Goal: Task Accomplishment & Management: Use online tool/utility

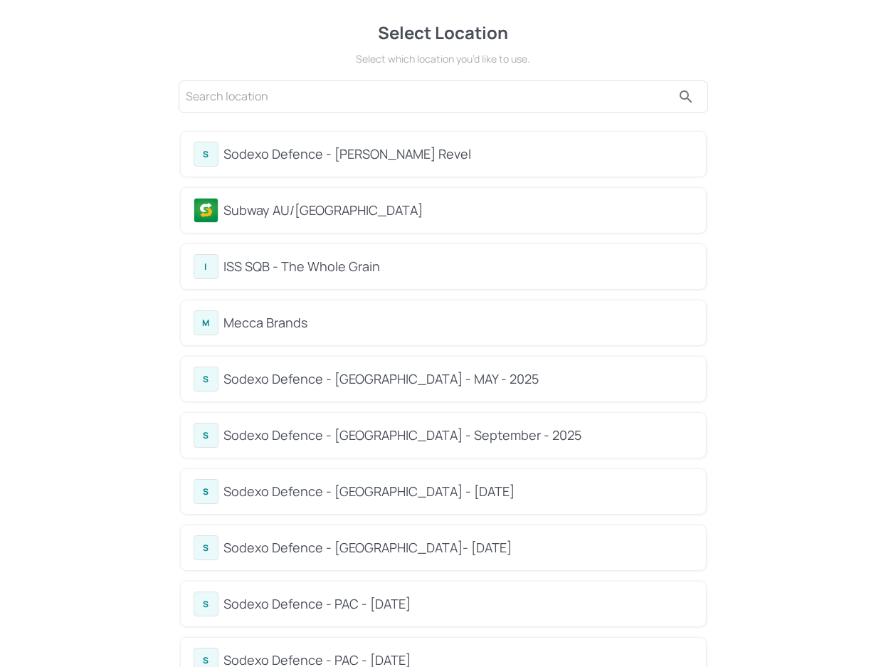
click at [290, 216] on div "Subway AU/[GEOGRAPHIC_DATA]" at bounding box center [458, 210] width 469 height 19
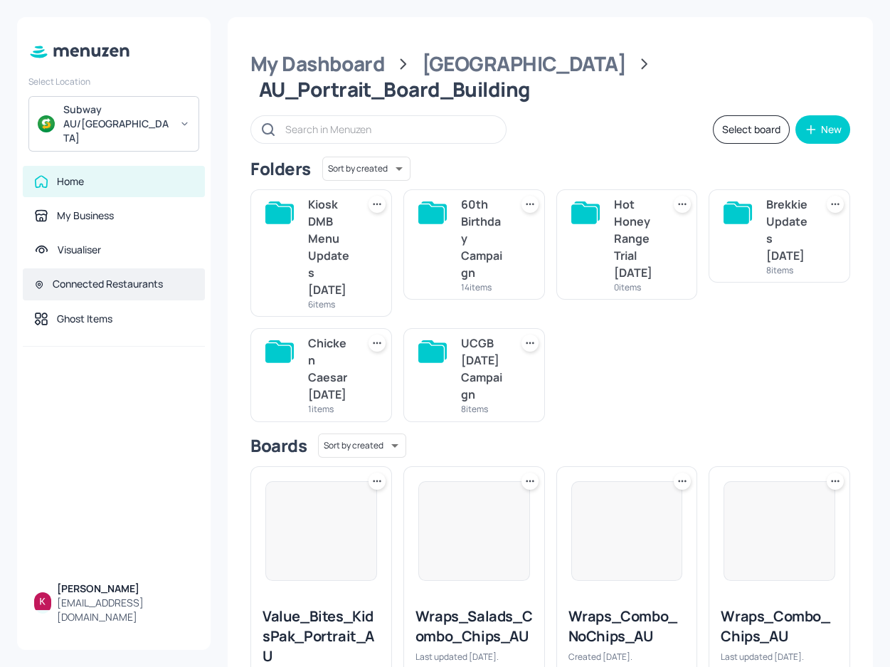
click at [140, 277] on div "Connected Restaurants" at bounding box center [108, 284] width 110 height 14
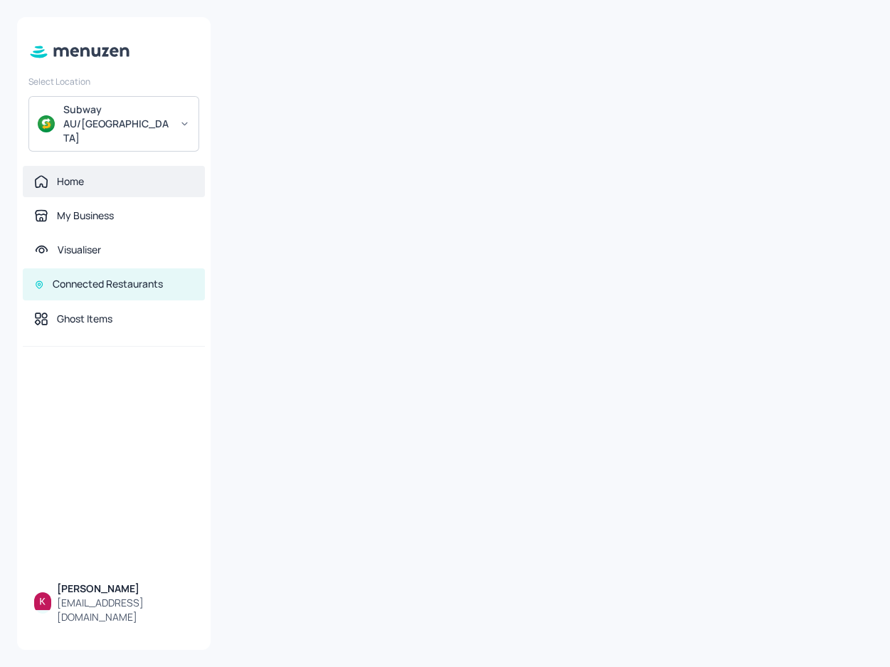
click at [118, 174] on div "Home" at bounding box center [113, 181] width 159 height 14
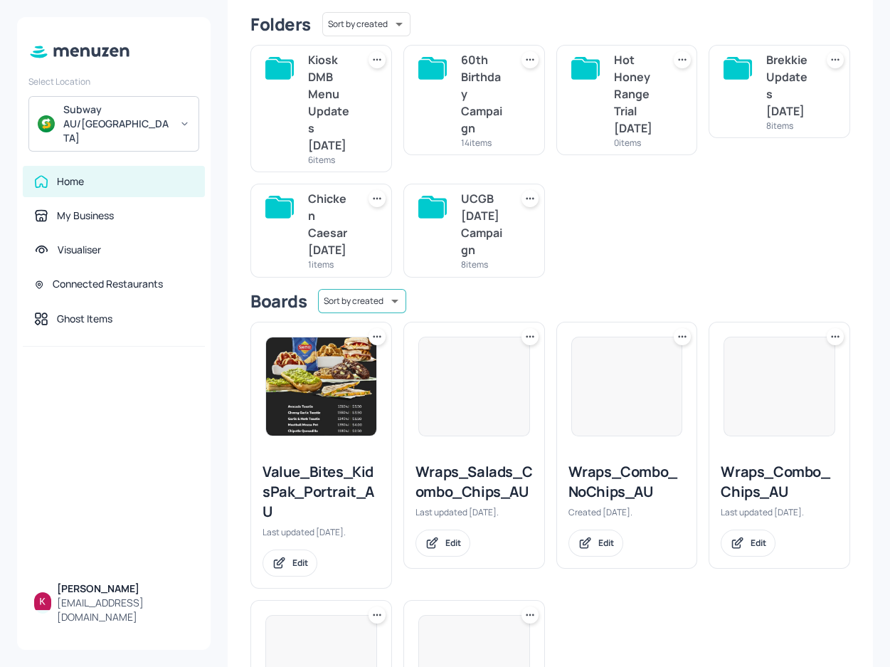
scroll to position [258, 0]
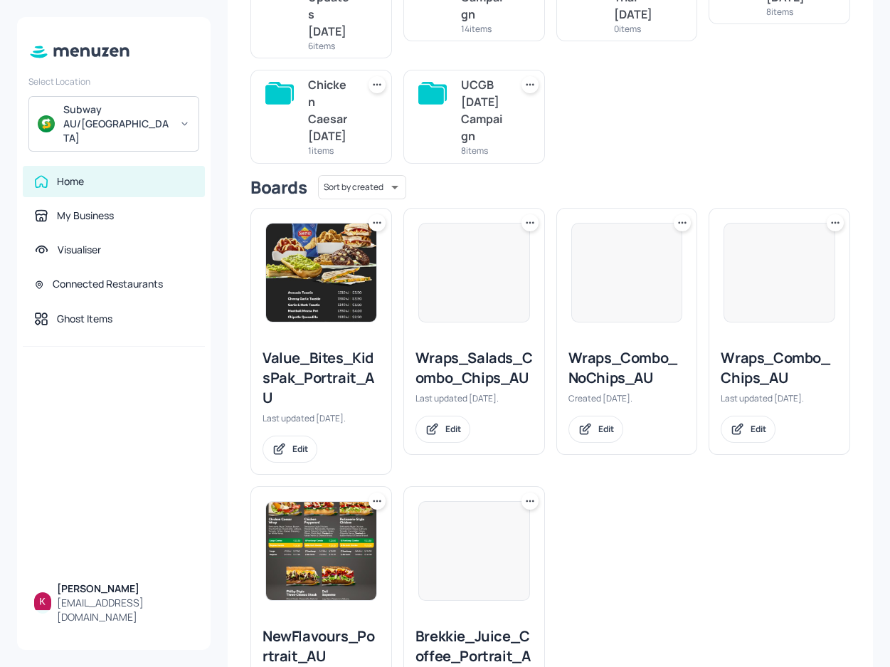
click at [331, 289] on img at bounding box center [321, 272] width 110 height 98
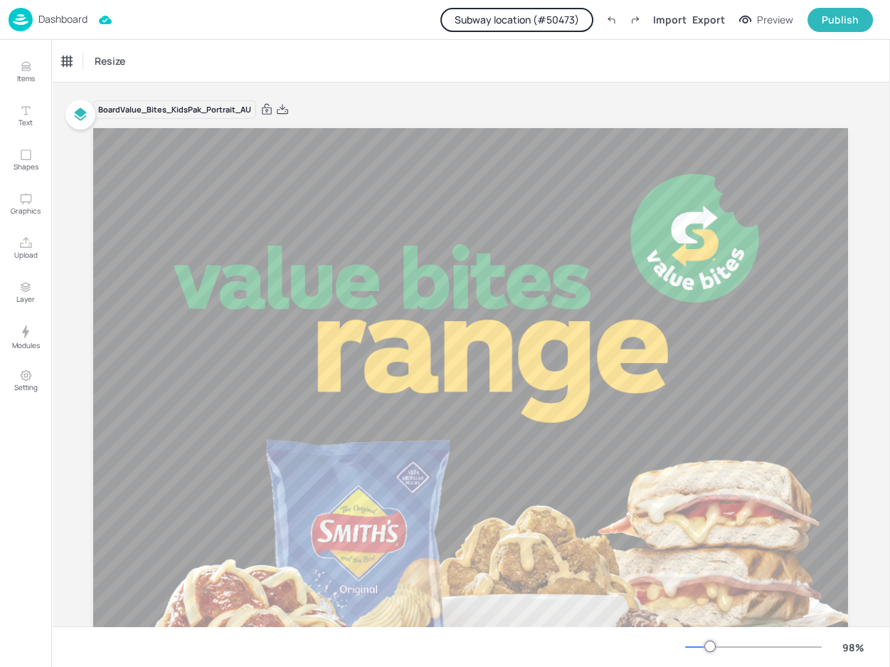
click at [571, 22] on button "Subway location (# 50473 )" at bounding box center [517, 20] width 153 height 24
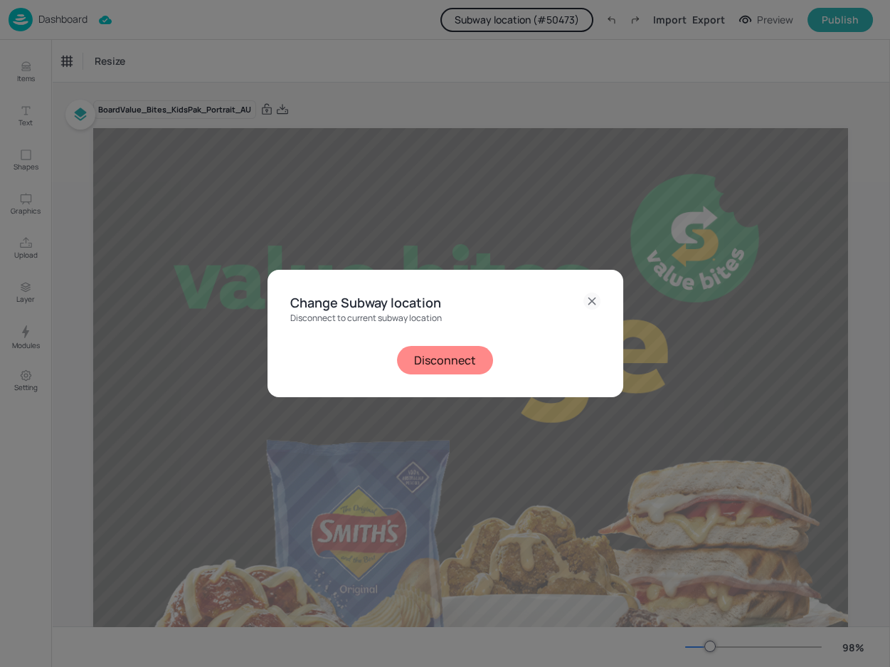
click at [455, 362] on button "Disconnect" at bounding box center [445, 360] width 96 height 28
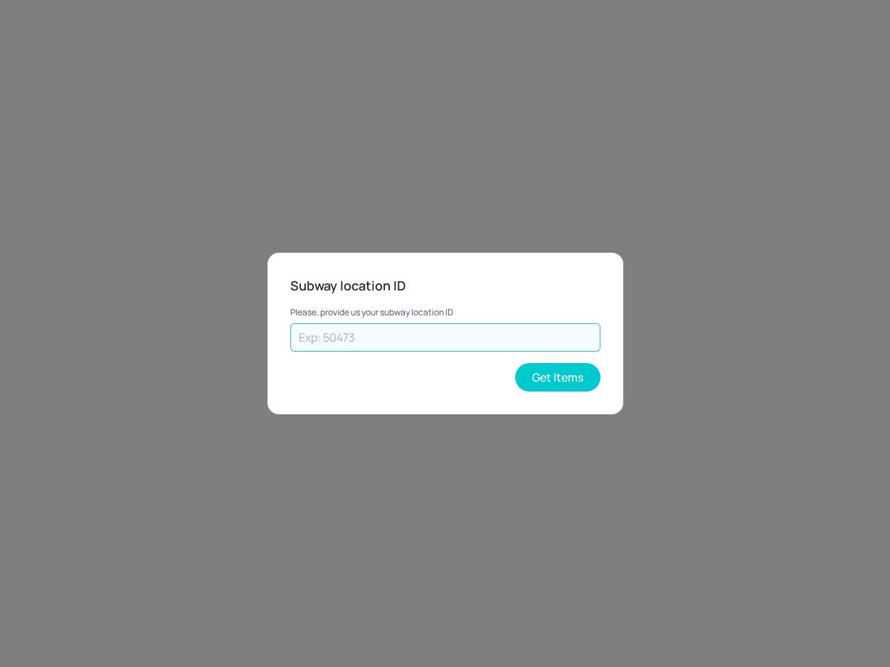
click at [445, 344] on input "text" at bounding box center [445, 337] width 310 height 28
paste input "64142"
type input "64142"
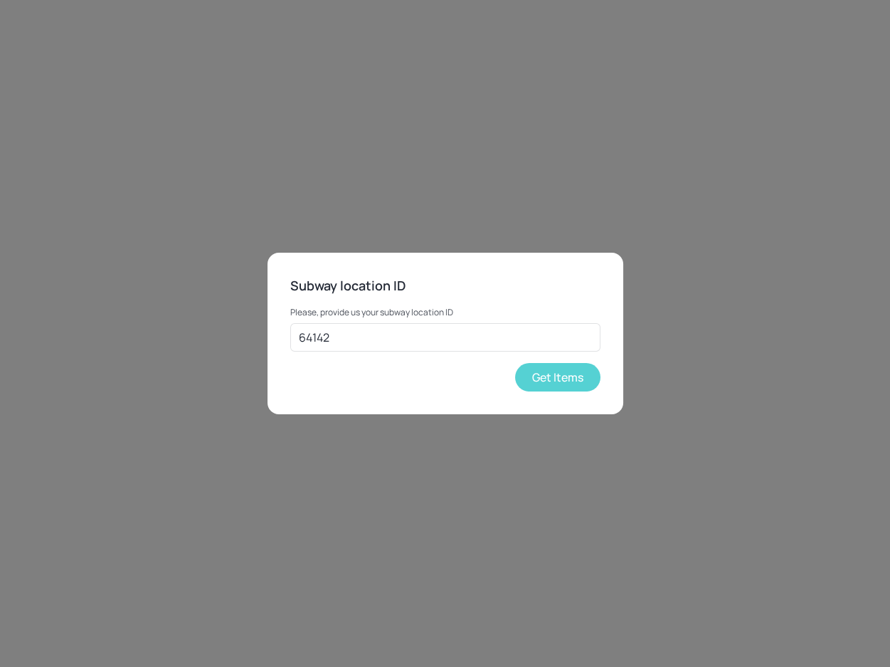
click at [539, 377] on button "Get Items" at bounding box center [557, 377] width 85 height 28
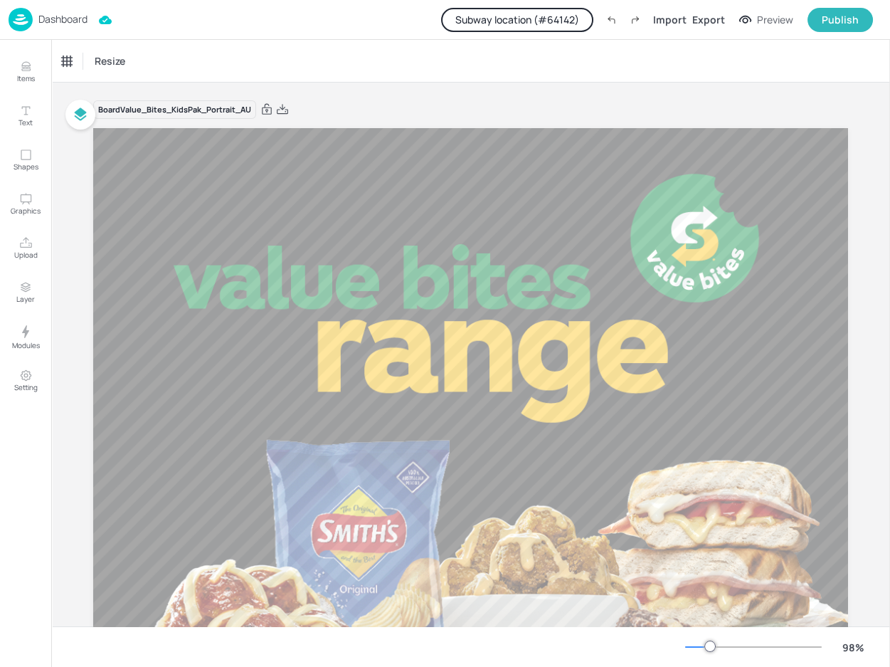
click at [499, 8] on button "Subway location (# 64142 )" at bounding box center [517, 20] width 152 height 24
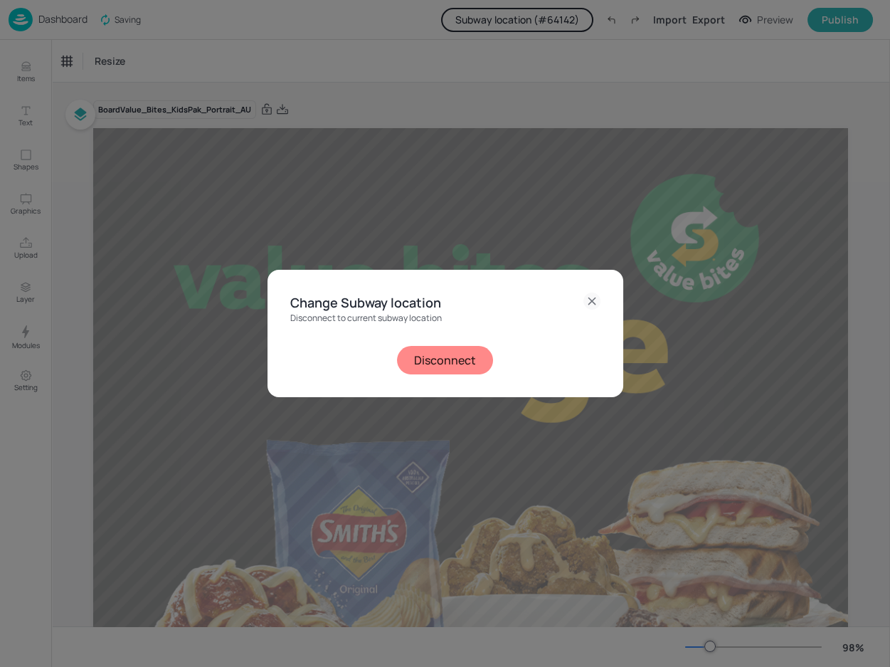
click at [465, 364] on button "Disconnect" at bounding box center [445, 360] width 96 height 28
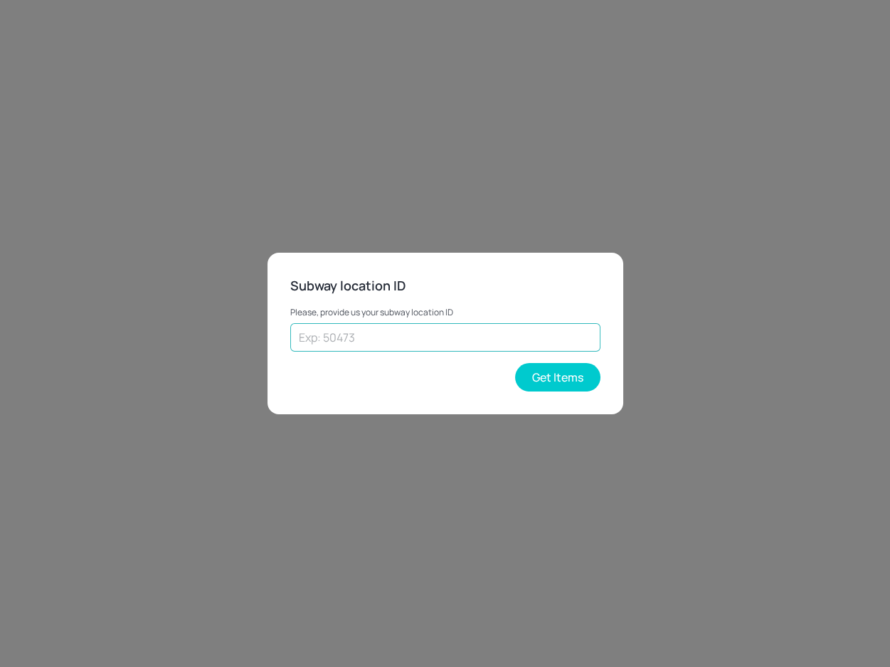
click at [427, 341] on input "text" at bounding box center [445, 337] width 310 height 28
paste input "46695"
type input "46695"
click at [542, 370] on button "Get Items" at bounding box center [557, 377] width 85 height 28
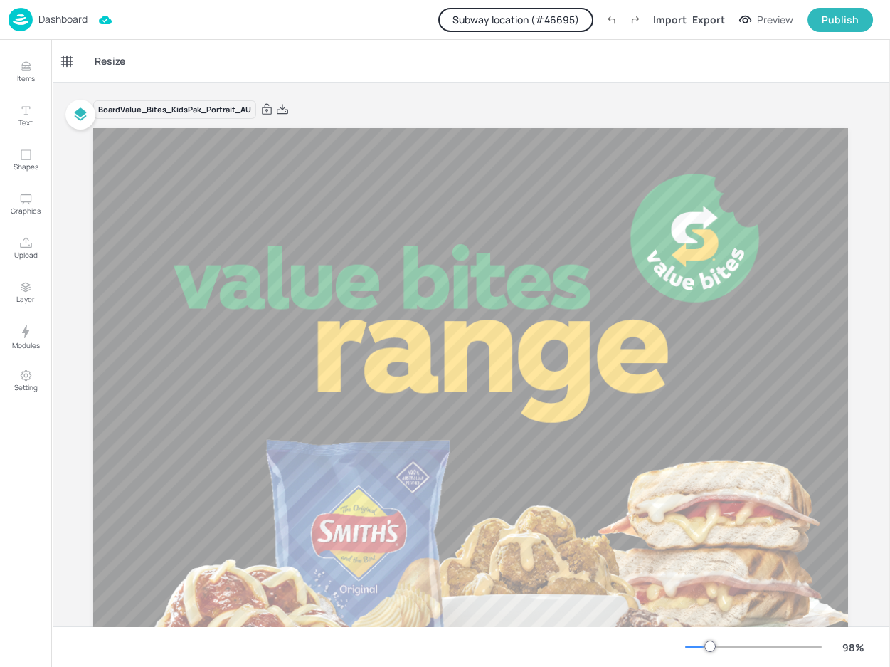
click at [515, 19] on button "Subway location (# 46695 )" at bounding box center [515, 20] width 155 height 24
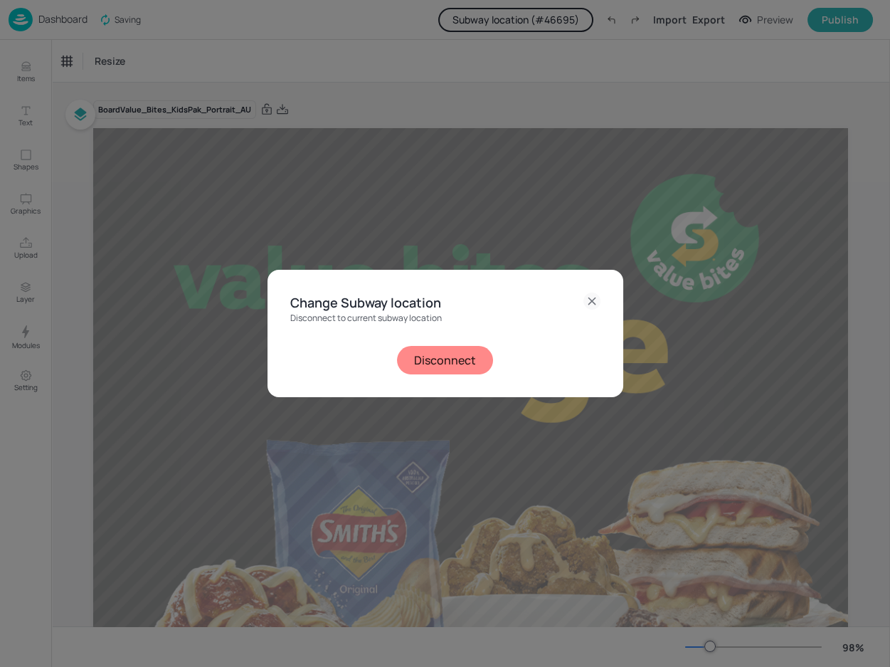
click at [470, 358] on button "Disconnect" at bounding box center [445, 360] width 96 height 28
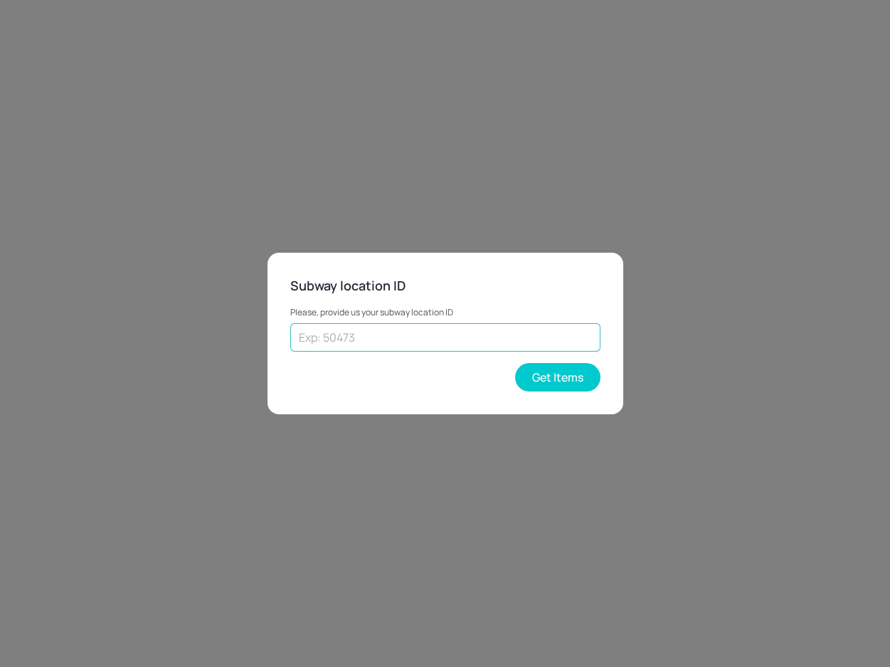
click at [459, 323] on input "text" at bounding box center [445, 337] width 310 height 28
paste input "26112"
type input "26112"
click at [571, 375] on button "Get Items" at bounding box center [557, 377] width 85 height 28
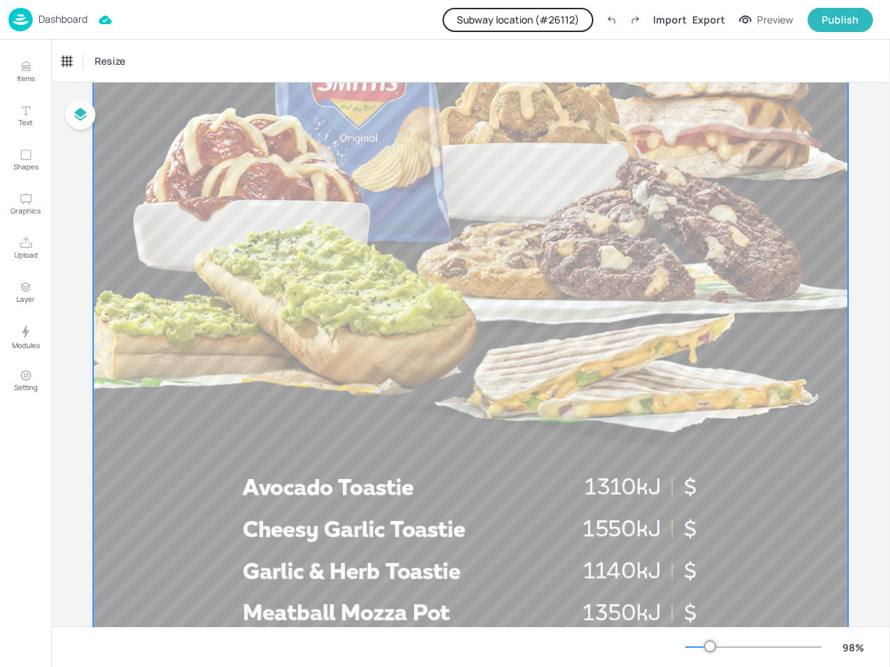
scroll to position [453, 0]
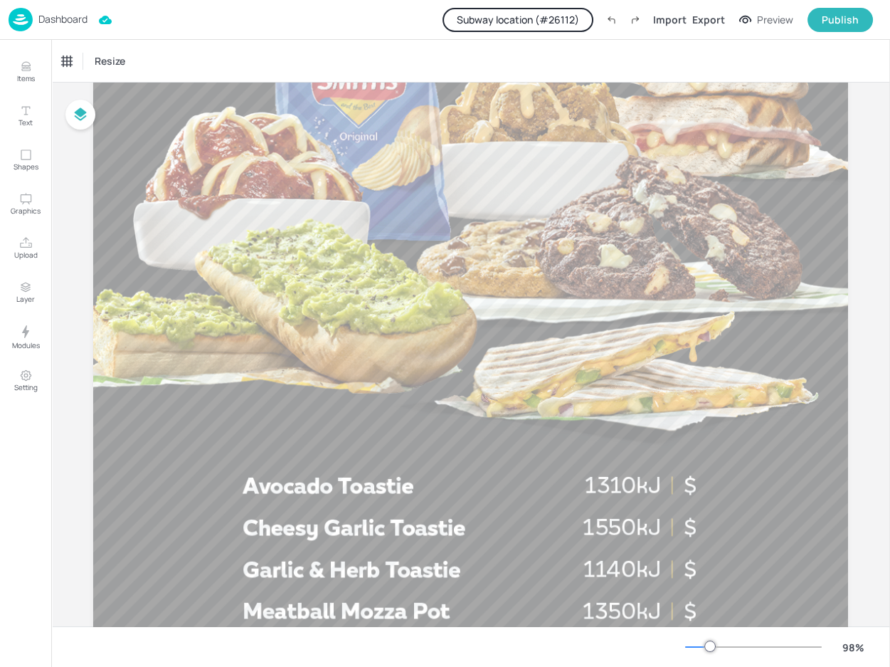
click at [64, 24] on p "Dashboard" at bounding box center [62, 19] width 49 height 10
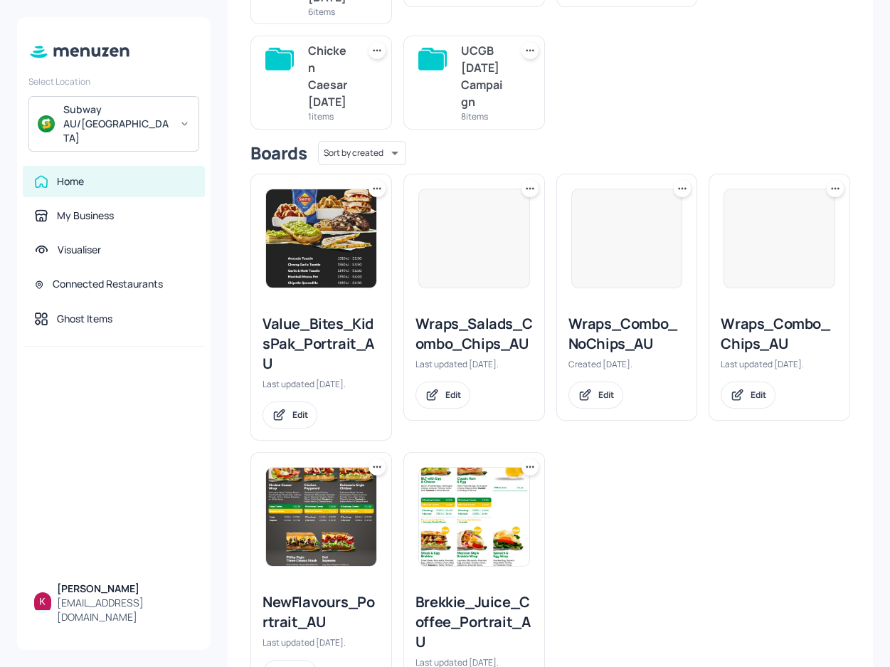
scroll to position [385, 0]
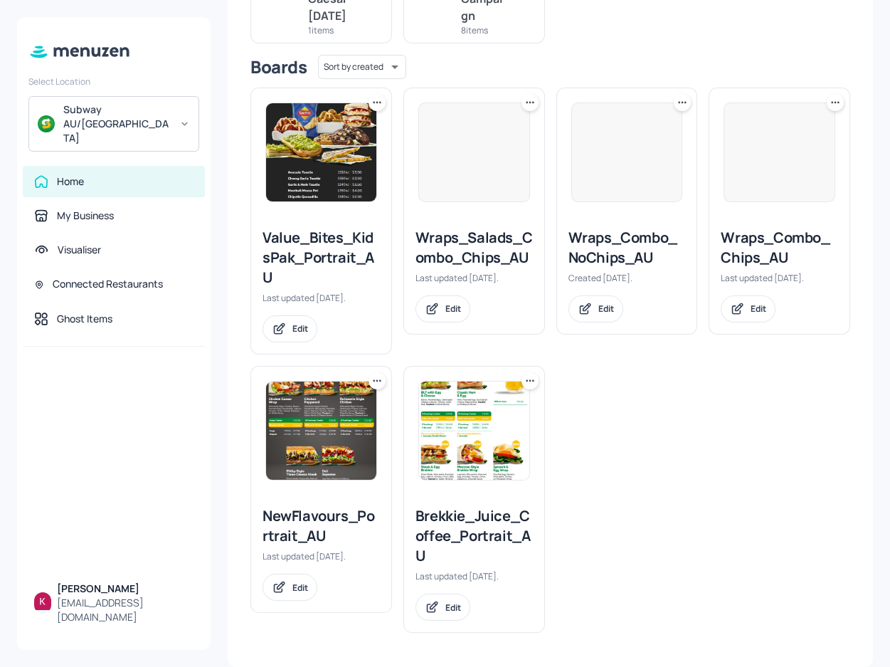
click at [280, 206] on div at bounding box center [321, 152] width 140 height 128
click at [305, 195] on img at bounding box center [321, 152] width 110 height 98
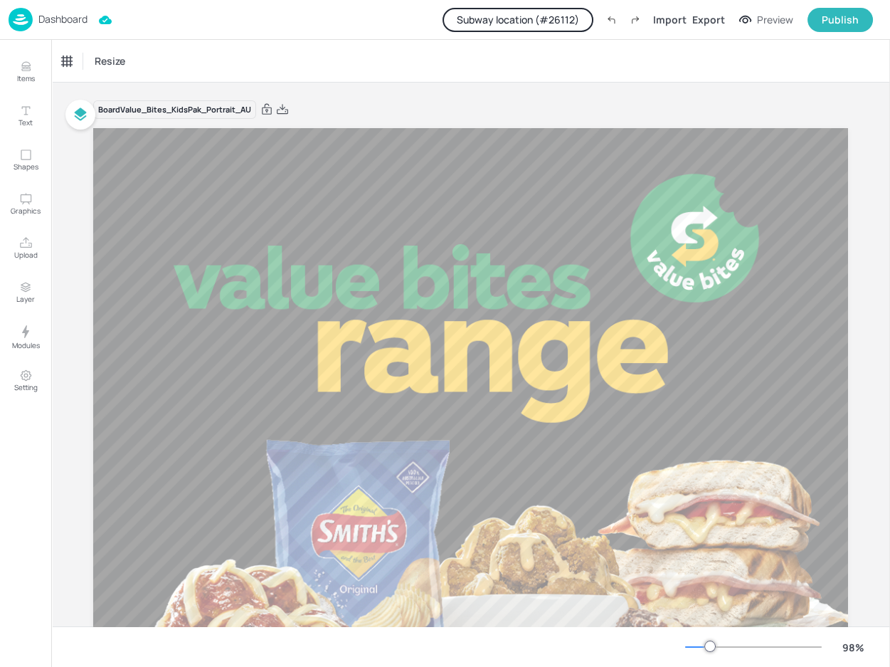
click at [572, 23] on button "Subway location (# 26112 )" at bounding box center [518, 20] width 151 height 24
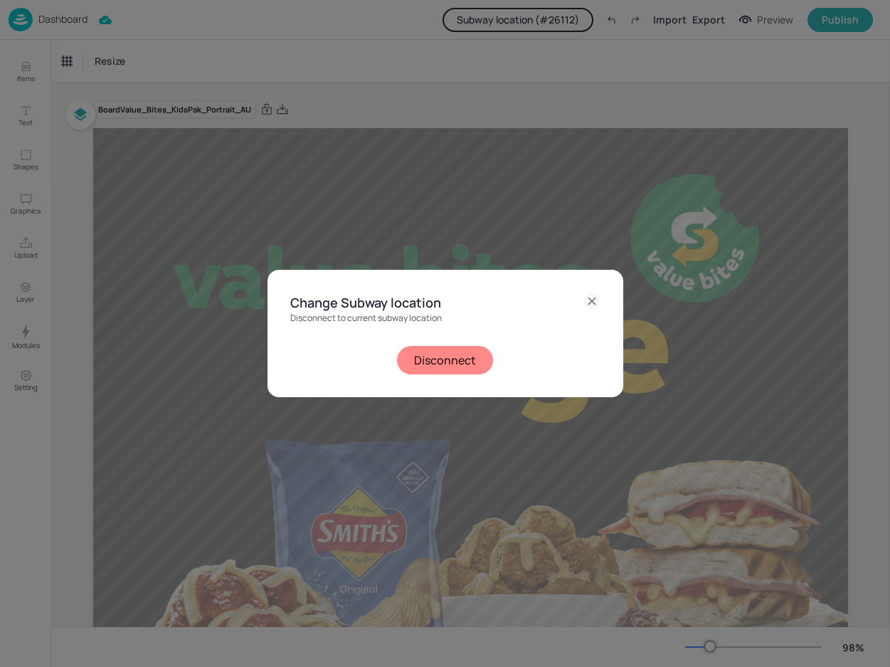
click at [428, 358] on button "Disconnect" at bounding box center [445, 360] width 96 height 28
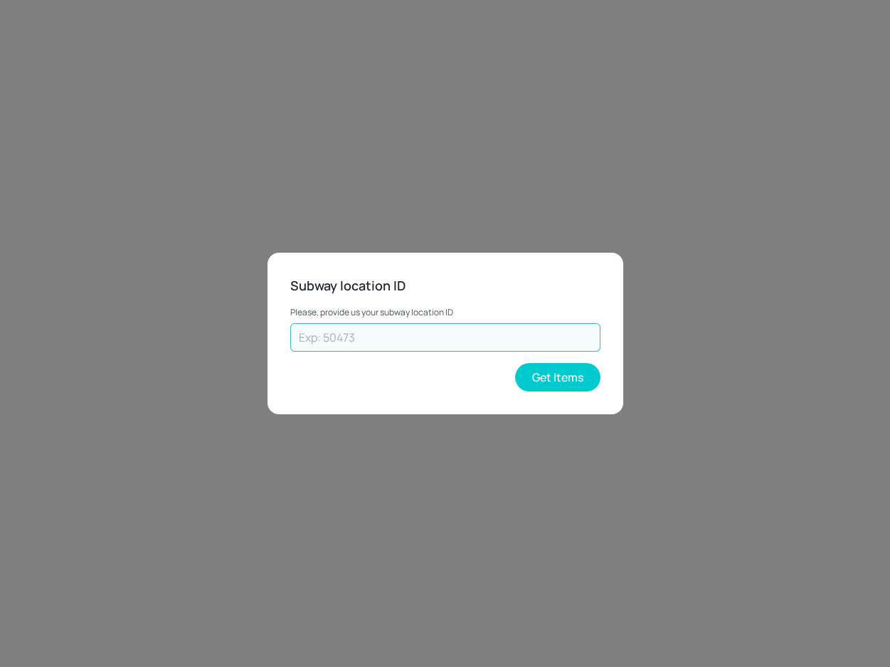
click at [413, 339] on input "text" at bounding box center [445, 337] width 310 height 28
type input "54701"
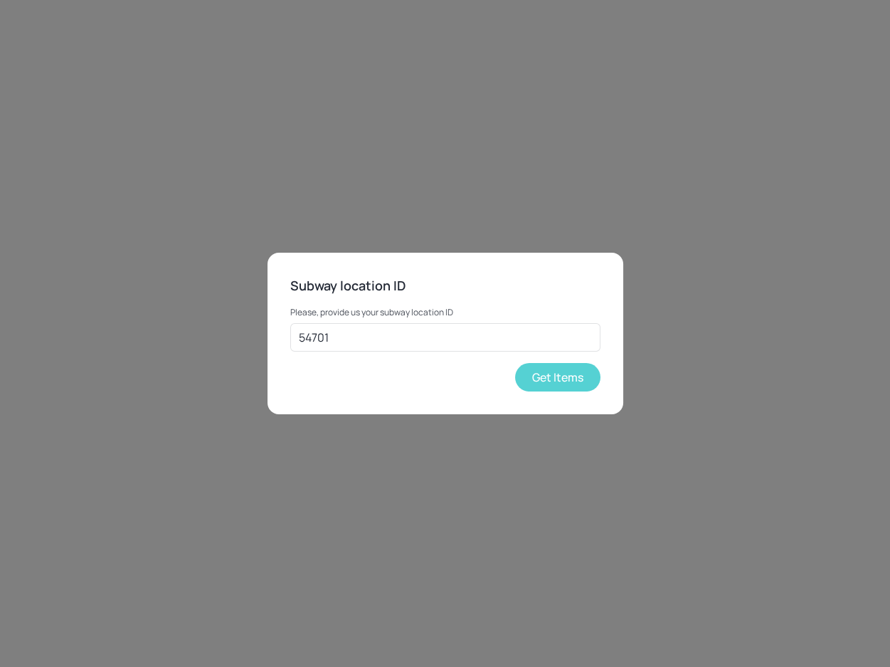
click at [581, 384] on button "Get Items" at bounding box center [557, 377] width 85 height 28
